Goal: Information Seeking & Learning: Learn about a topic

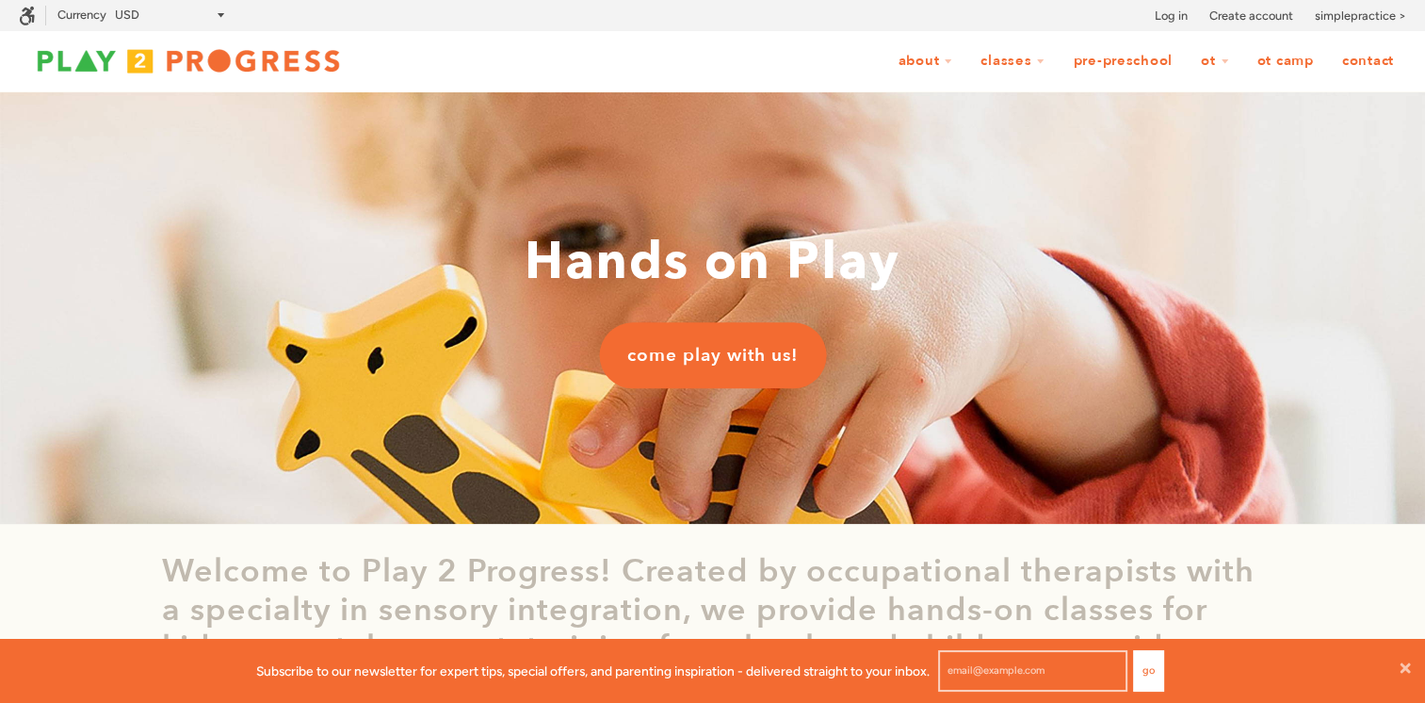
scroll to position [0, 15]
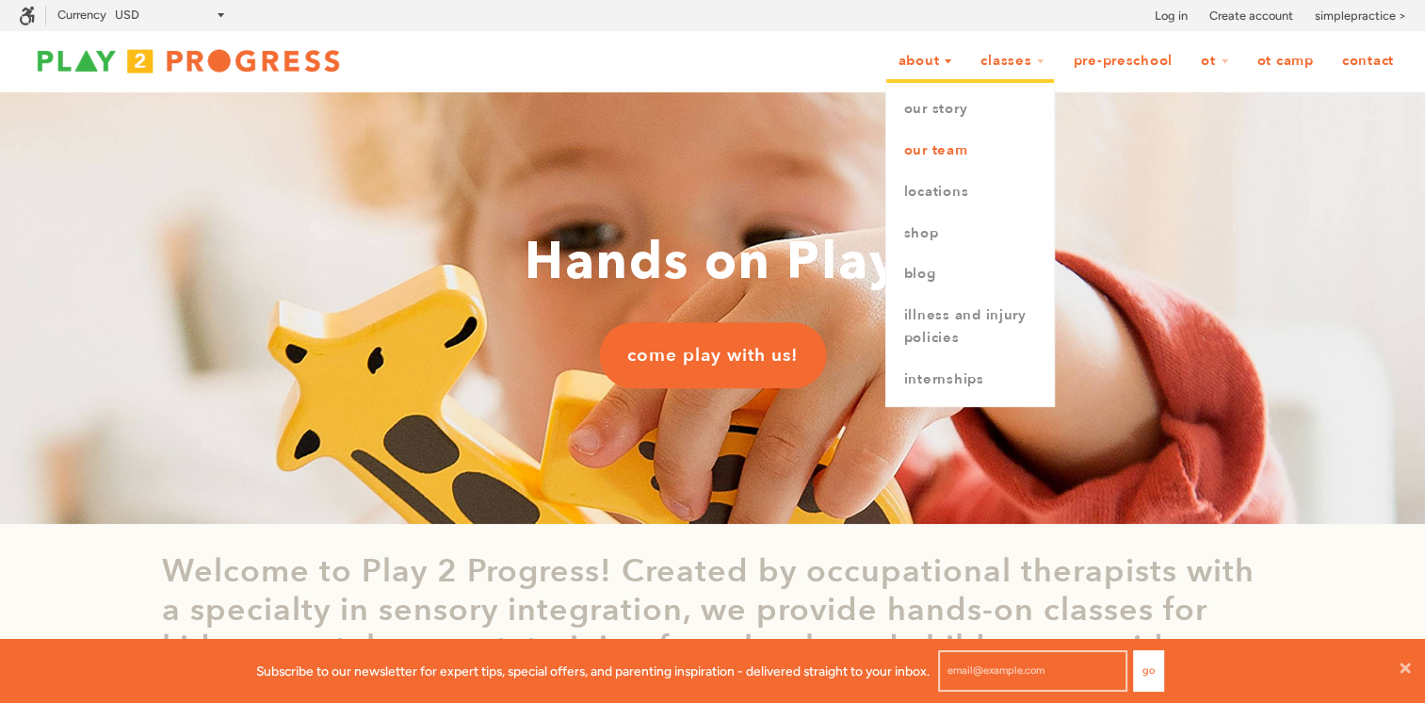
click at [930, 142] on link "Our Team" at bounding box center [970, 150] width 168 height 41
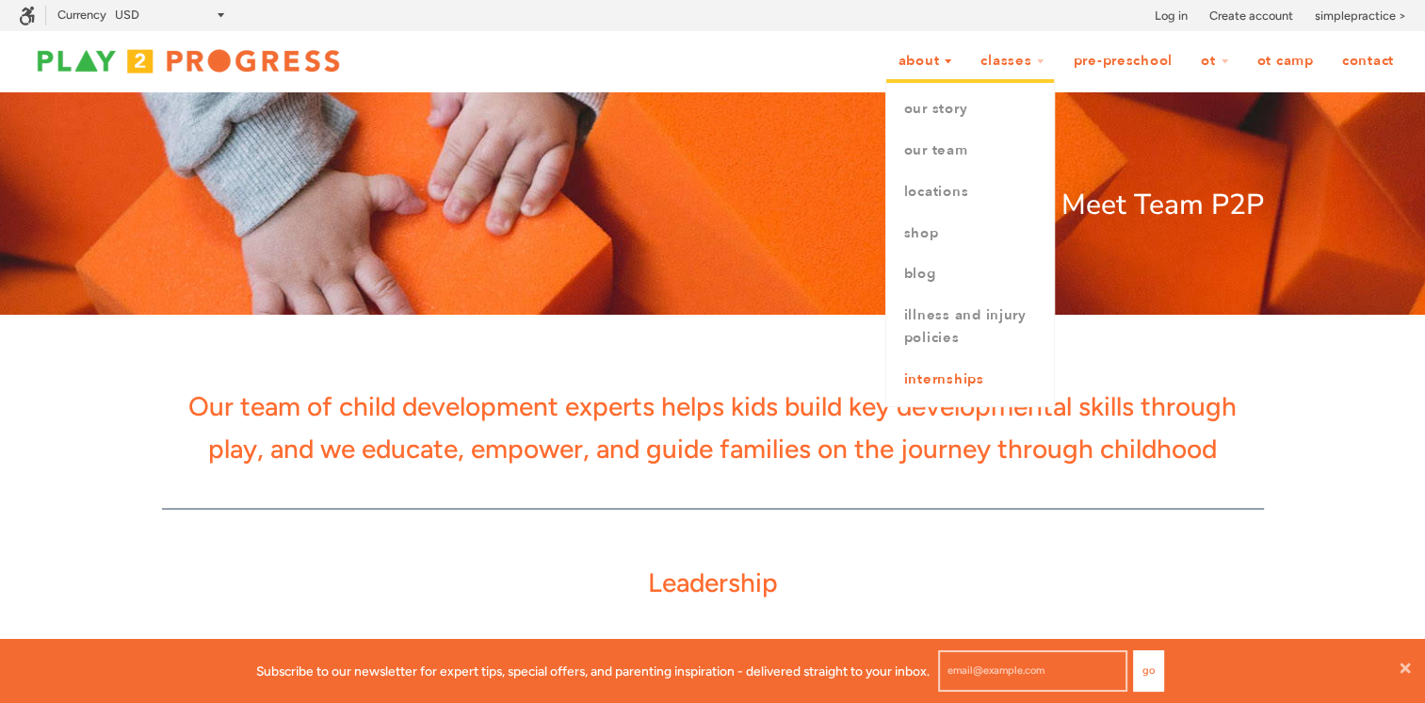
click at [954, 371] on link "Internships" at bounding box center [970, 379] width 168 height 41
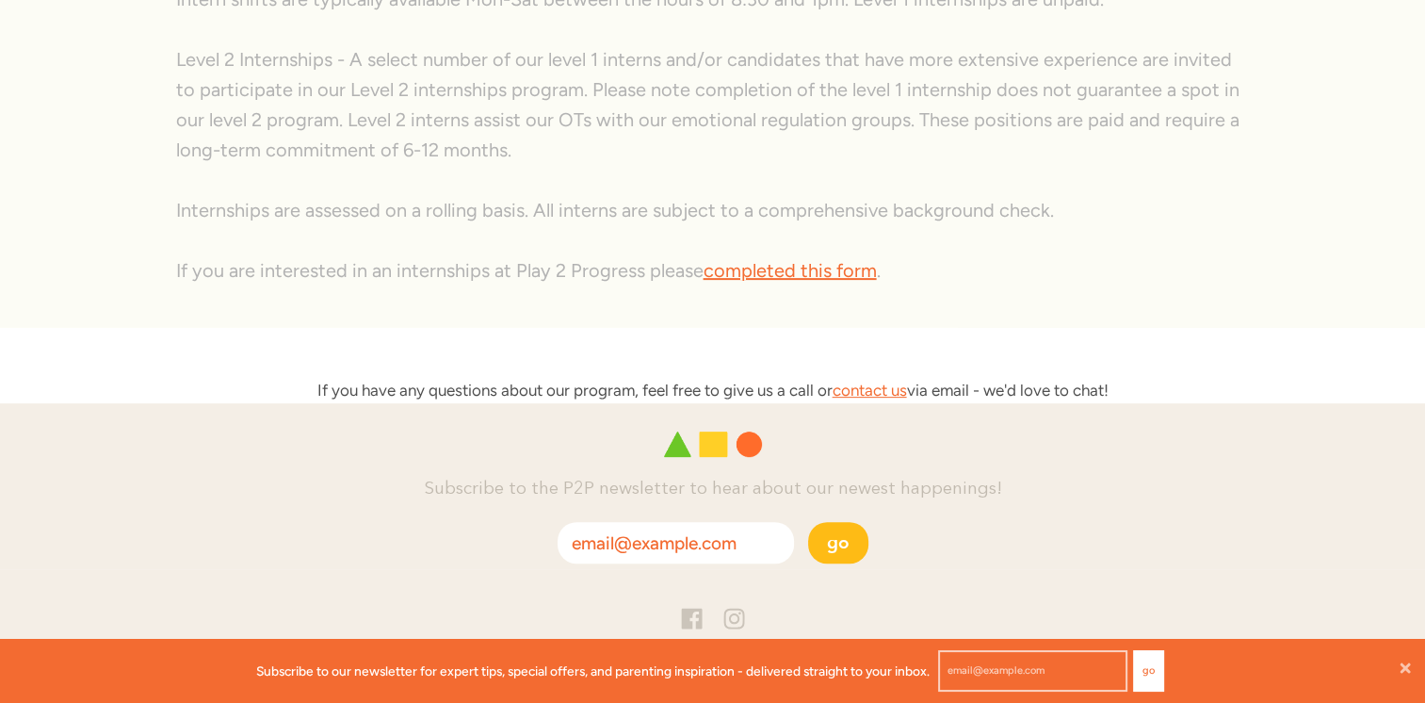
scroll to position [506, 0]
